Goal: Subscribe to service/newsletter

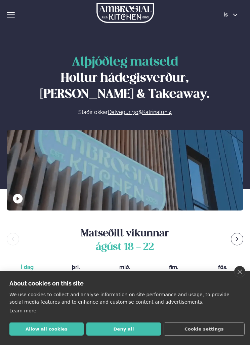
click at [54, 325] on button "Allow all cookies" at bounding box center [46, 329] width 74 height 13
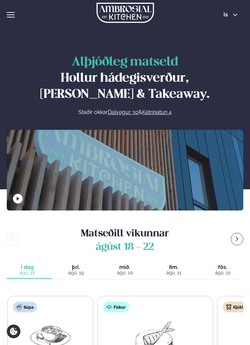
click at [229, 15] on span "is" at bounding box center [227, 14] width 6 height 5
click at [234, 29] on link "en" at bounding box center [230, 26] width 25 height 13
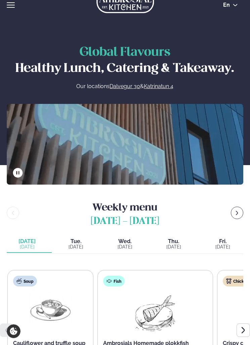
click at [236, 214] on icon "menu-btn-right" at bounding box center [236, 213] width 5 height 5
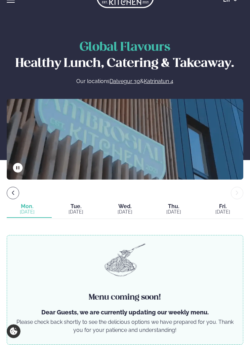
scroll to position [21, 0]
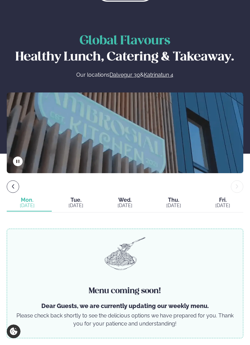
click at [16, 191] on button "menu-btn-left" at bounding box center [13, 186] width 12 height 12
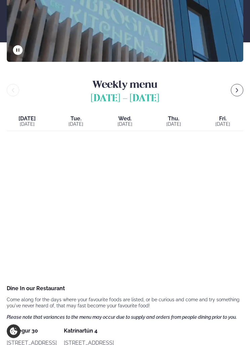
scroll to position [135, 0]
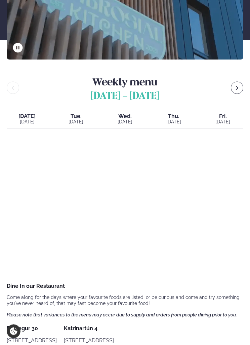
click at [25, 118] on span "[DATE]" at bounding box center [27, 116] width 41 height 5
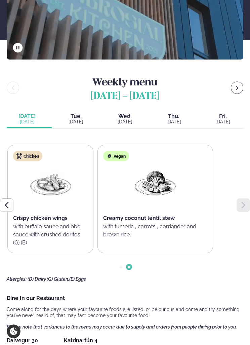
click at [77, 119] on span "Tue." at bounding box center [76, 116] width 41 height 5
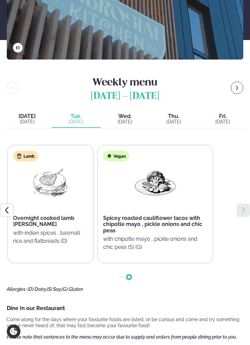
click at [117, 119] on span "Wed." at bounding box center [125, 116] width 41 height 5
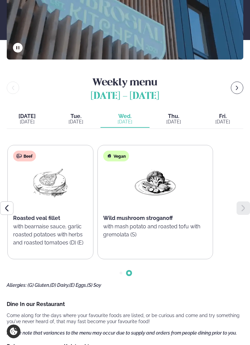
click at [173, 124] on div "[DATE]" at bounding box center [174, 121] width 41 height 5
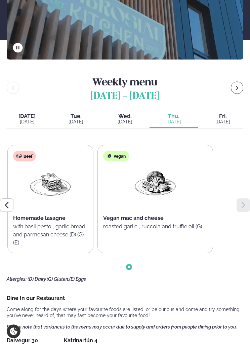
click at [224, 118] on span "Fri." at bounding box center [222, 116] width 41 height 5
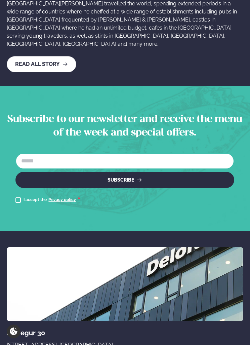
click at [159, 153] on input "text" at bounding box center [124, 161] width 219 height 16
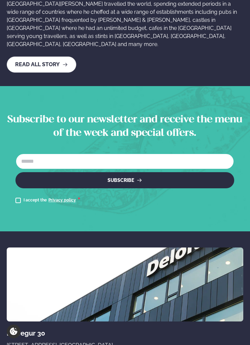
type input "*"
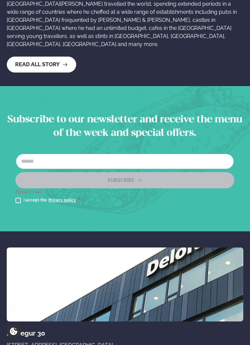
type input "**********"
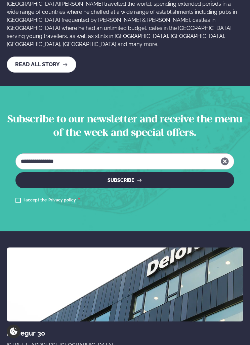
scroll to position [1201, 0]
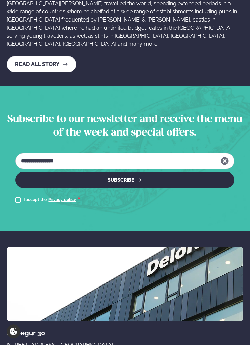
click at [144, 172] on button "Subscribe" at bounding box center [124, 180] width 219 height 16
click at [136, 172] on button "Subscribe" at bounding box center [124, 180] width 219 height 16
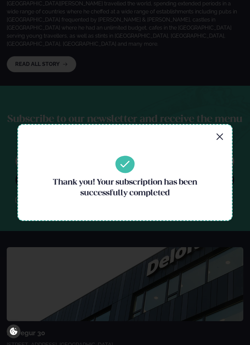
click at [219, 155] on div "Thank you! Your subscription has been successfully completed" at bounding box center [124, 172] width 215 height 97
click at [223, 141] on icon "button" at bounding box center [220, 137] width 8 height 8
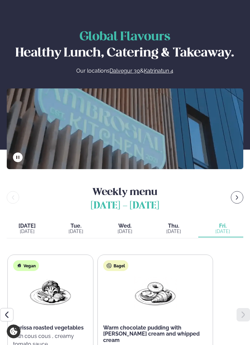
scroll to position [0, 0]
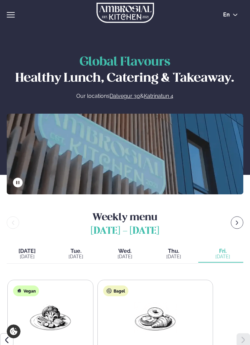
click at [13, 18] on button "hamburger" at bounding box center [11, 15] width 8 height 8
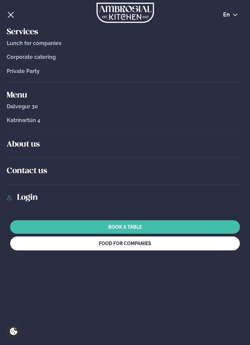
click at [33, 108] on span "Dalvegur 30" at bounding box center [22, 106] width 31 height 6
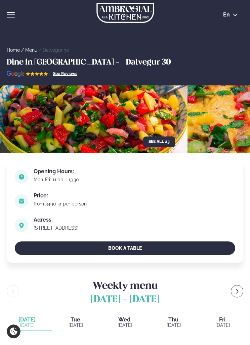
click at [60, 76] on link "See Reviews" at bounding box center [65, 73] width 24 height 5
click at [11, 18] on button "hamburger" at bounding box center [11, 15] width 8 height 8
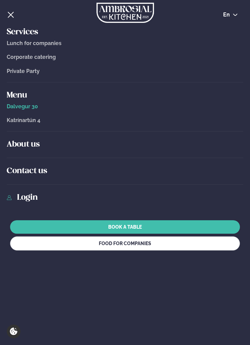
click at [36, 123] on span "Katrínartún 4" at bounding box center [24, 120] width 34 height 6
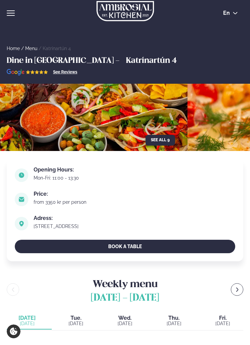
scroll to position [1, 0]
click at [72, 202] on div "from 3350 kr per person" at bounding box center [135, 202] width 202 height 5
